Goal: Answer question/provide support: Answer question/provide support

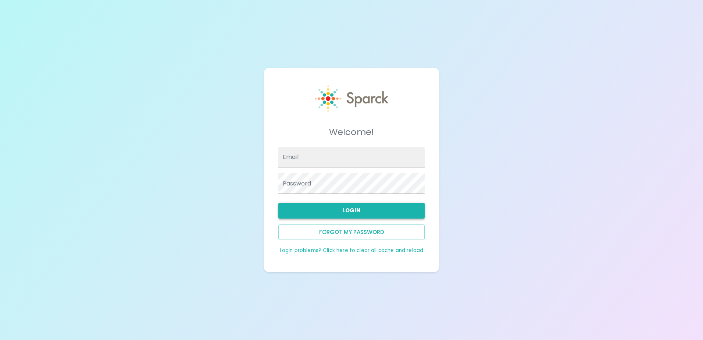
type input "[EMAIL_ADDRESS][DOMAIN_NAME]"
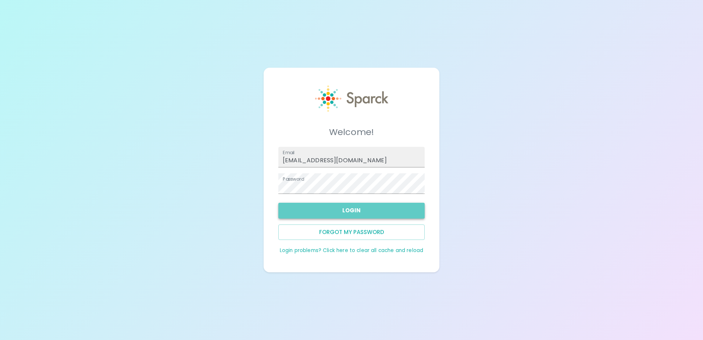
click at [343, 209] on button "Login" at bounding box center [351, 210] width 146 height 15
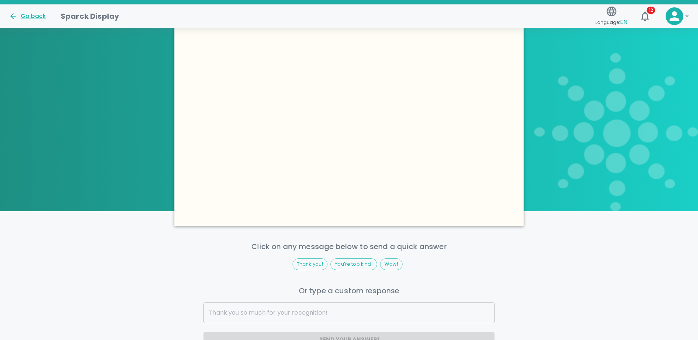
scroll to position [294, 0]
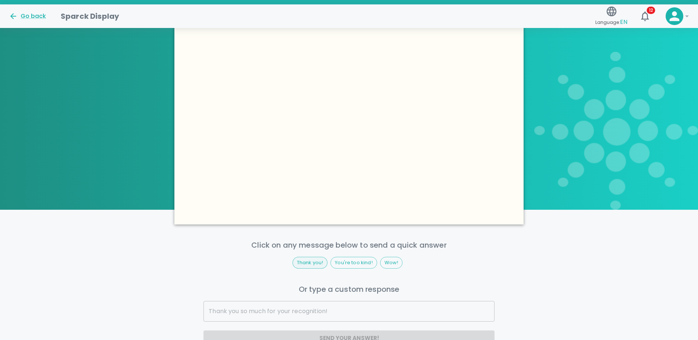
click at [306, 262] on span "Thank you!" at bounding box center [310, 262] width 35 height 7
type input "Thank you!"
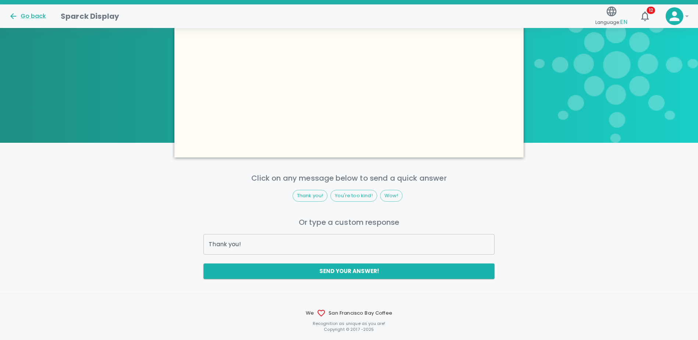
scroll to position [368, 0]
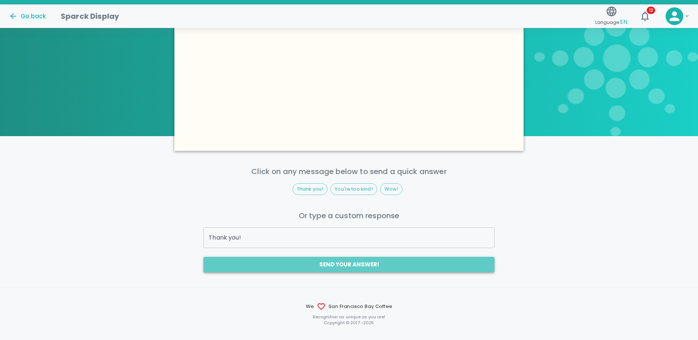
click at [240, 265] on button "Send your answer!" at bounding box center [348, 264] width 291 height 15
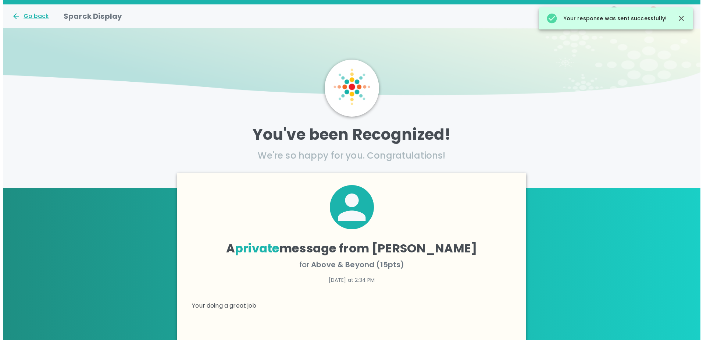
scroll to position [0, 0]
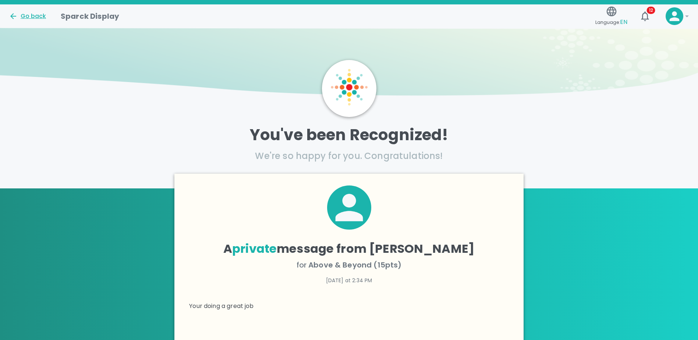
click at [27, 15] on div "Go back" at bounding box center [27, 16] width 37 height 9
